Goal: Navigation & Orientation: Go to known website

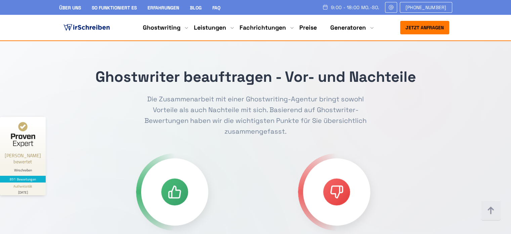
scroll to position [302, 0]
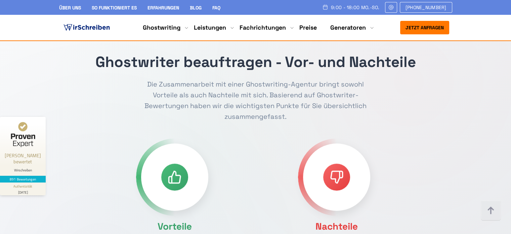
click at [81, 24] on img at bounding box center [86, 28] width 49 height 10
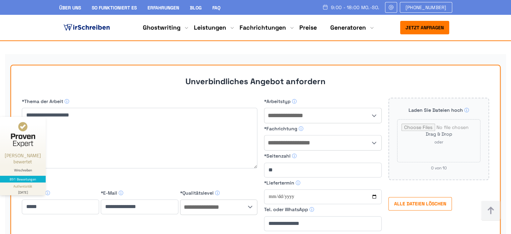
scroll to position [5900, 0]
